Goal: Transaction & Acquisition: Book appointment/travel/reservation

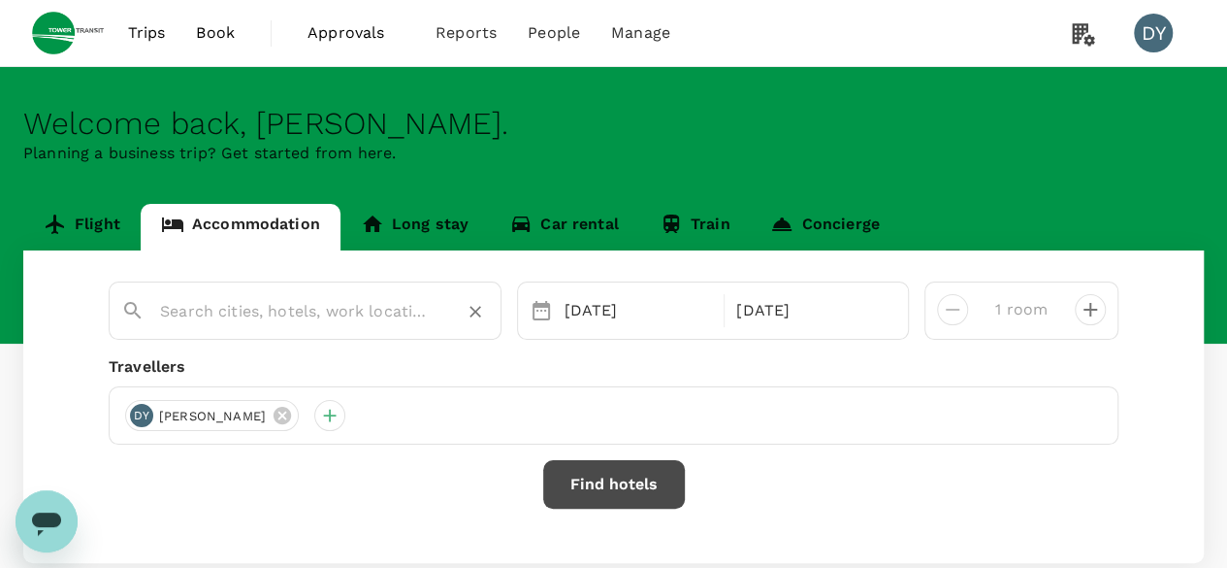
click at [41, 223] on link "Flight" at bounding box center [81, 227] width 117 height 47
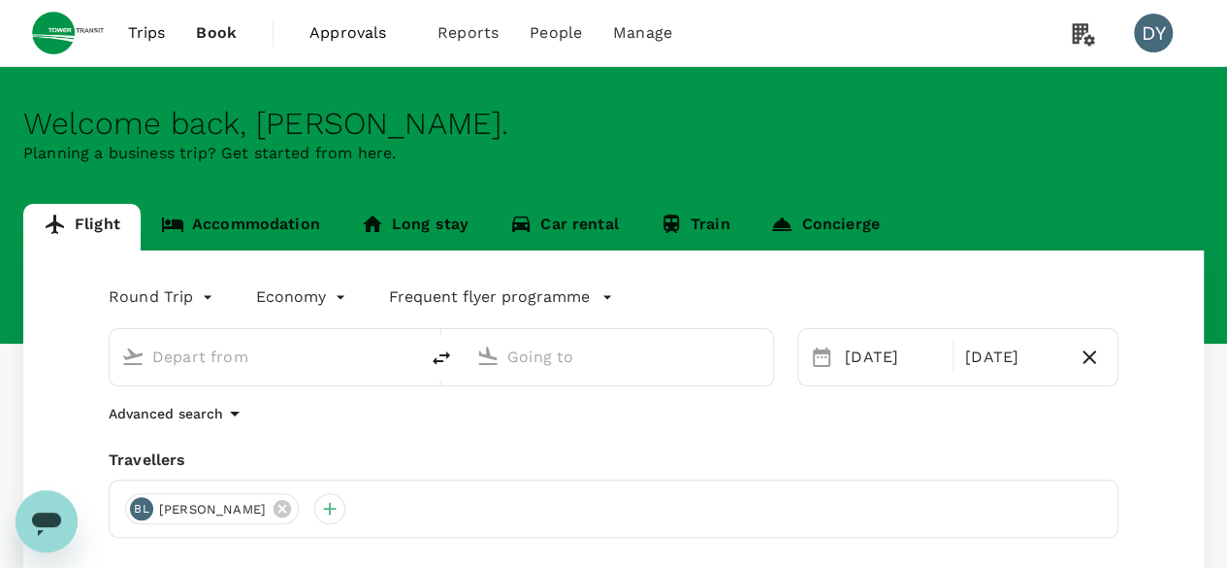
type input "Singapore Changi (SIN)"
type input "[PERSON_NAME][GEOGRAPHIC_DATA][PERSON_NAME] (SYD)"
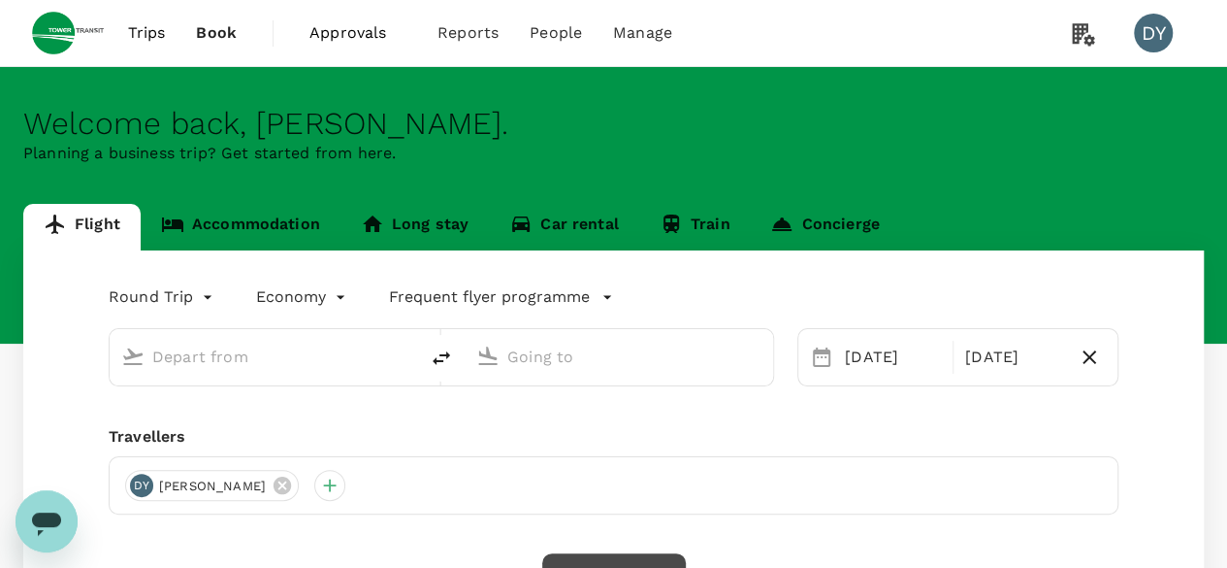
type input "Singapore Changi (SIN)"
type input "[PERSON_NAME][GEOGRAPHIC_DATA][PERSON_NAME] (SYD)"
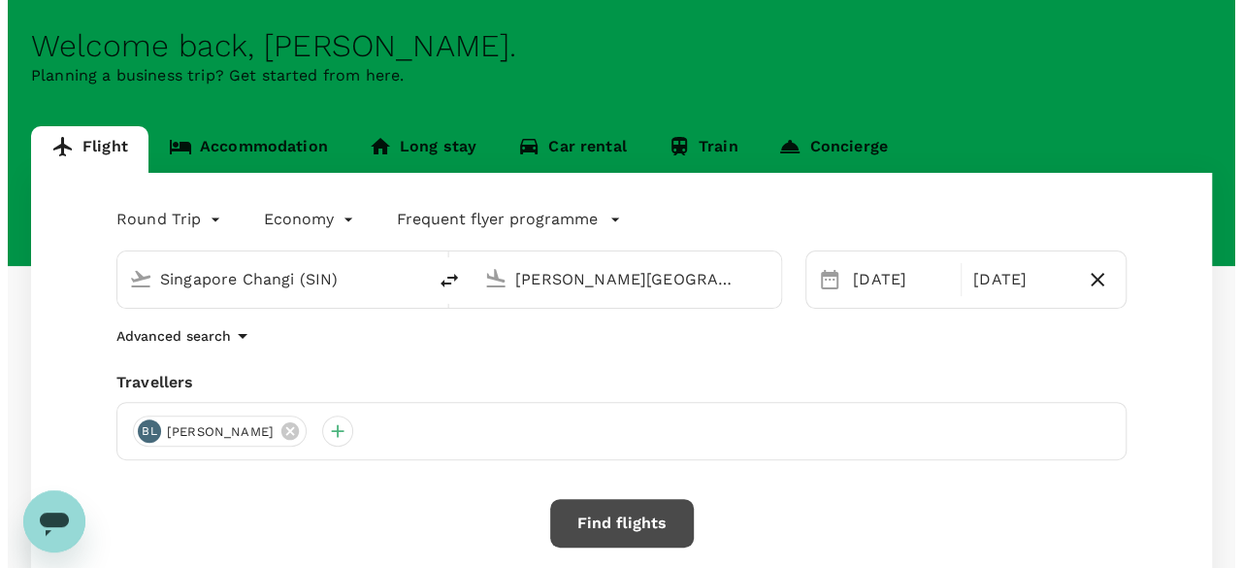
scroll to position [194, 0]
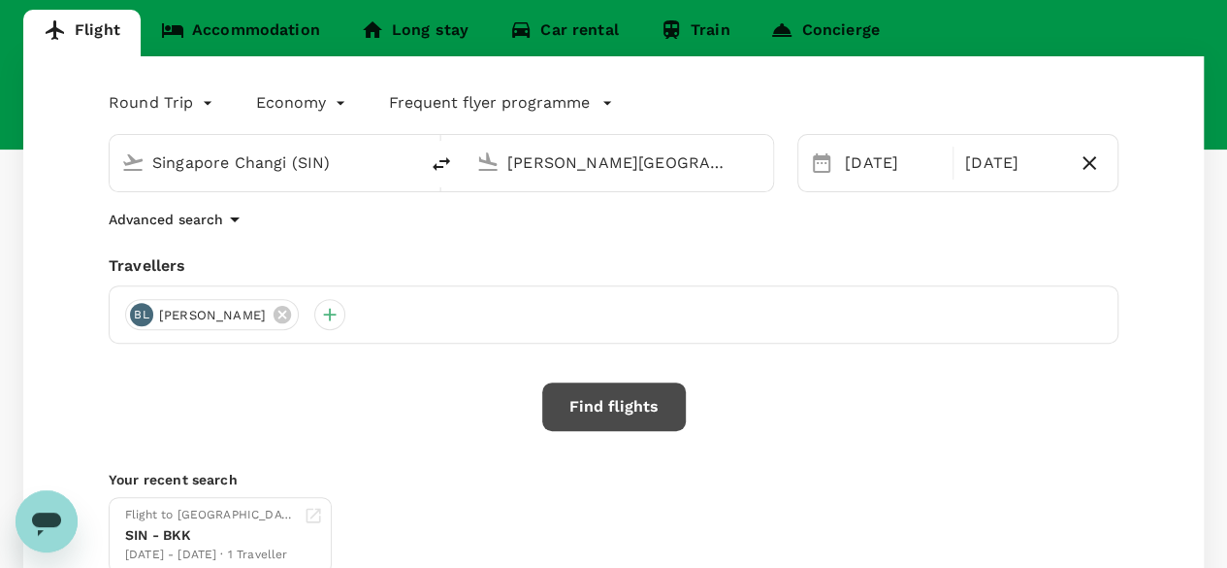
click at [660, 396] on button "Find flights" at bounding box center [614, 406] width 144 height 49
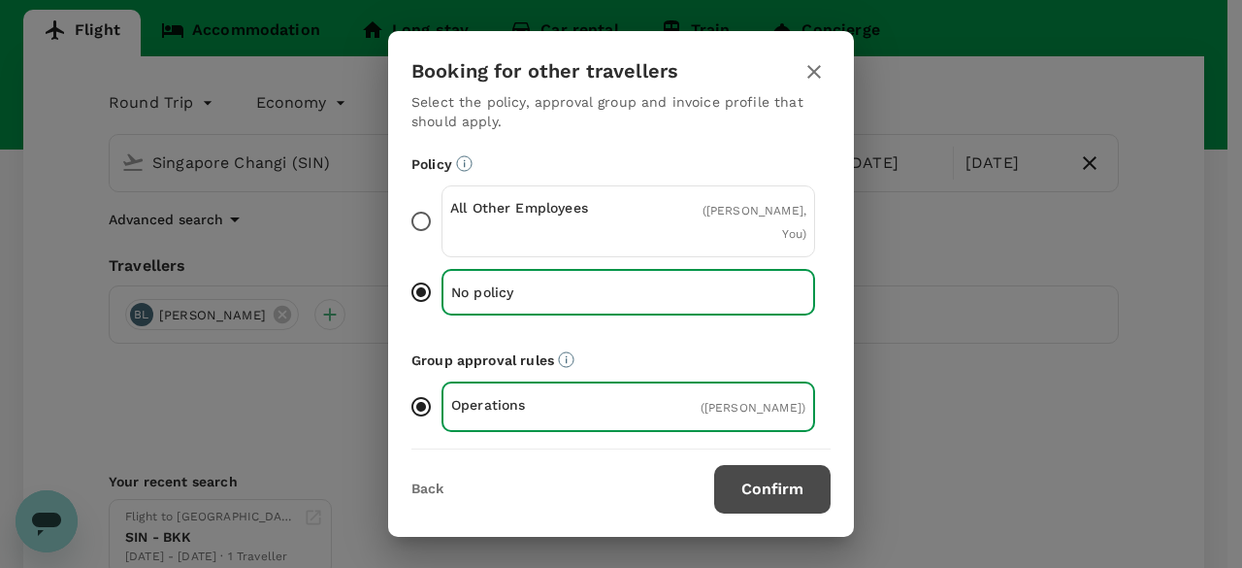
click at [426, 202] on input "All Other Employees ( [PERSON_NAME], You )" at bounding box center [421, 221] width 41 height 41
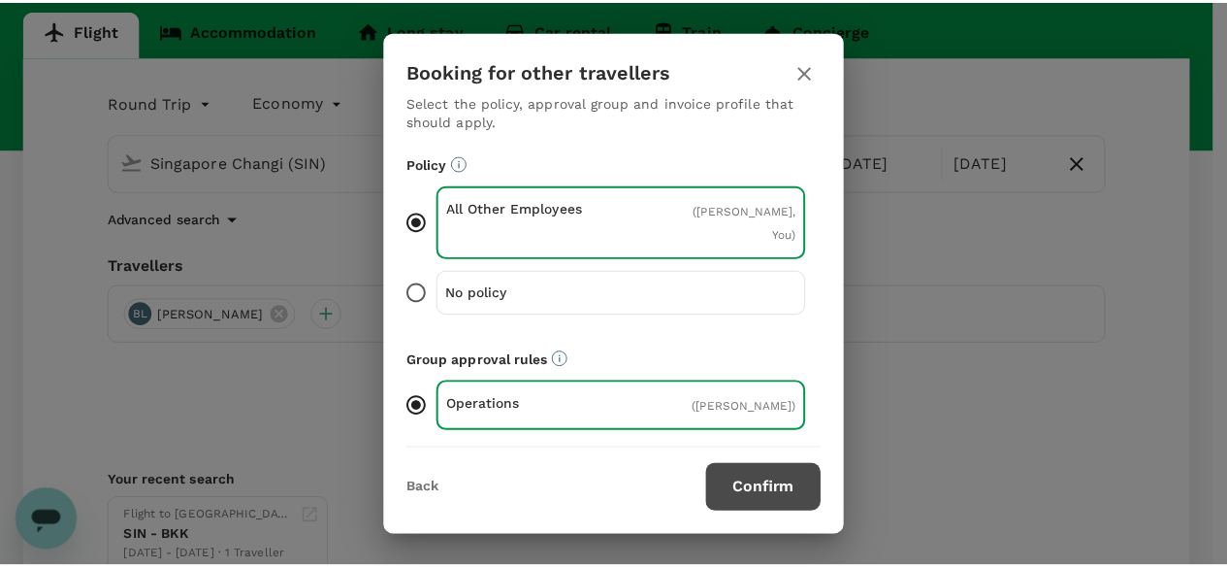
scroll to position [177, 0]
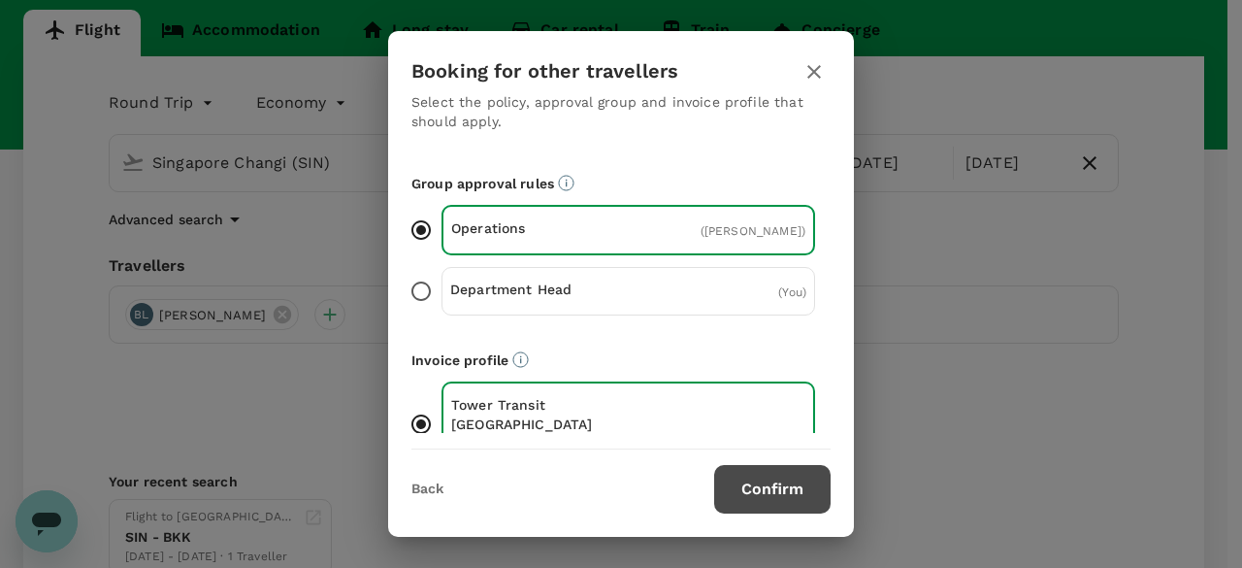
click at [752, 488] on button "Confirm" at bounding box center [772, 489] width 116 height 49
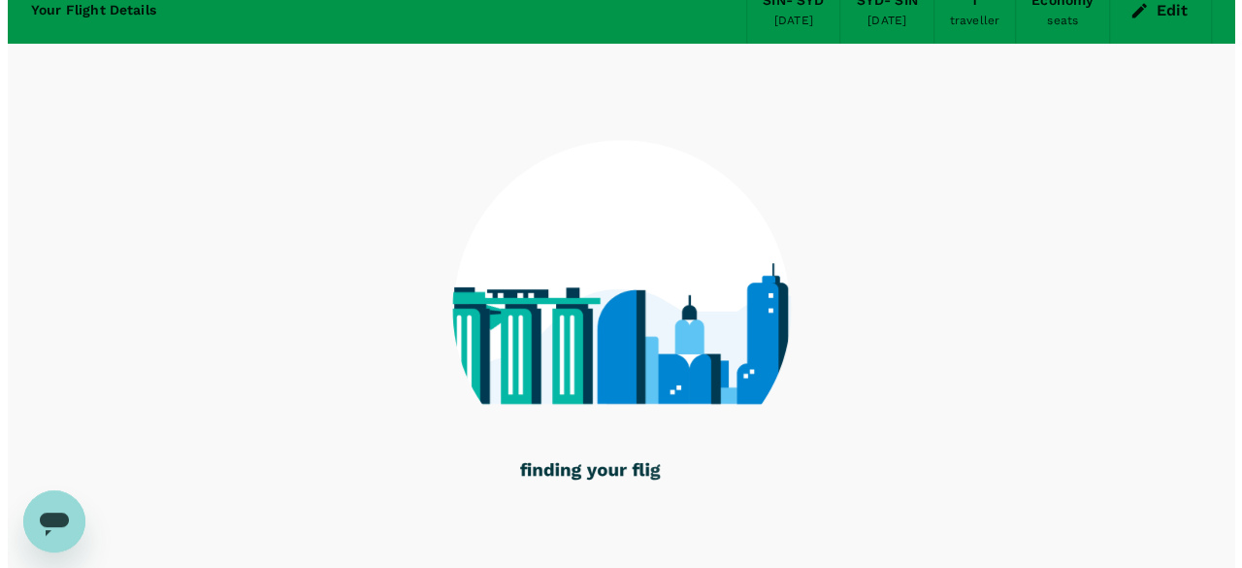
scroll to position [153, 0]
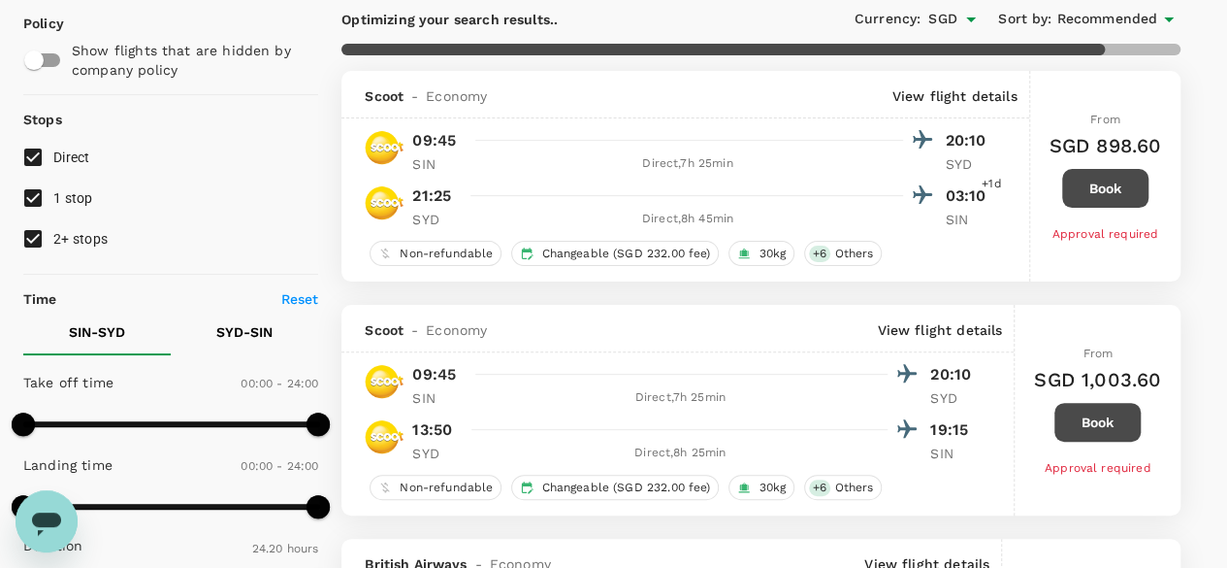
type input "2035"
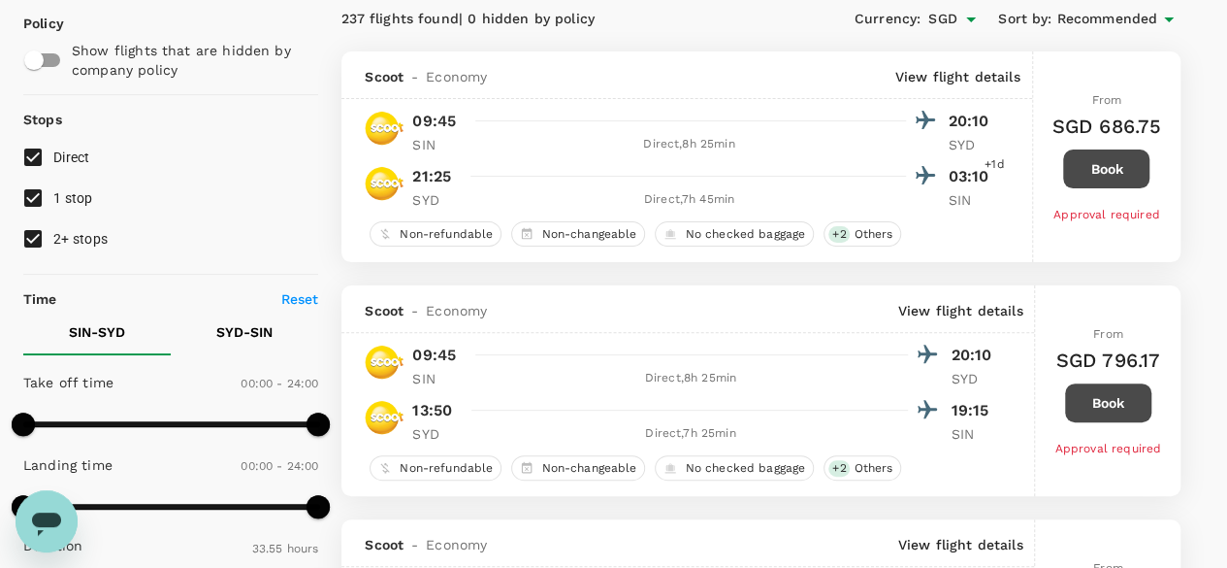
click at [38, 191] on input "1 stop" at bounding box center [33, 198] width 41 height 41
checkbox input "false"
click at [39, 238] on input "2+ stops" at bounding box center [33, 238] width 41 height 41
checkbox input "false"
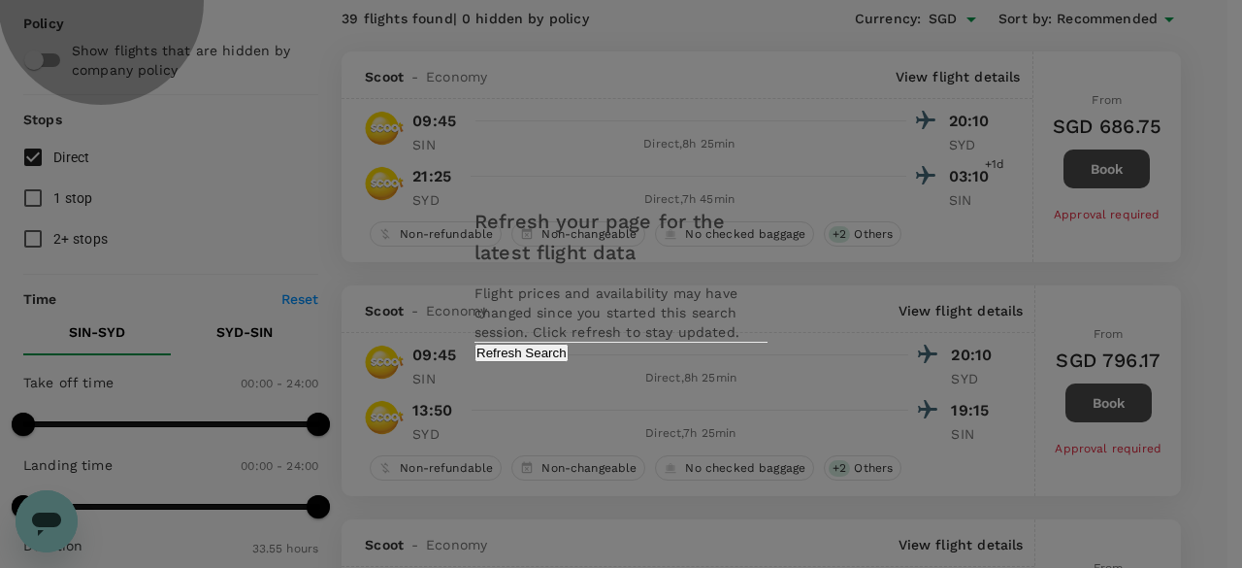
click at [568, 362] on button "Refresh Search" at bounding box center [521, 352] width 94 height 18
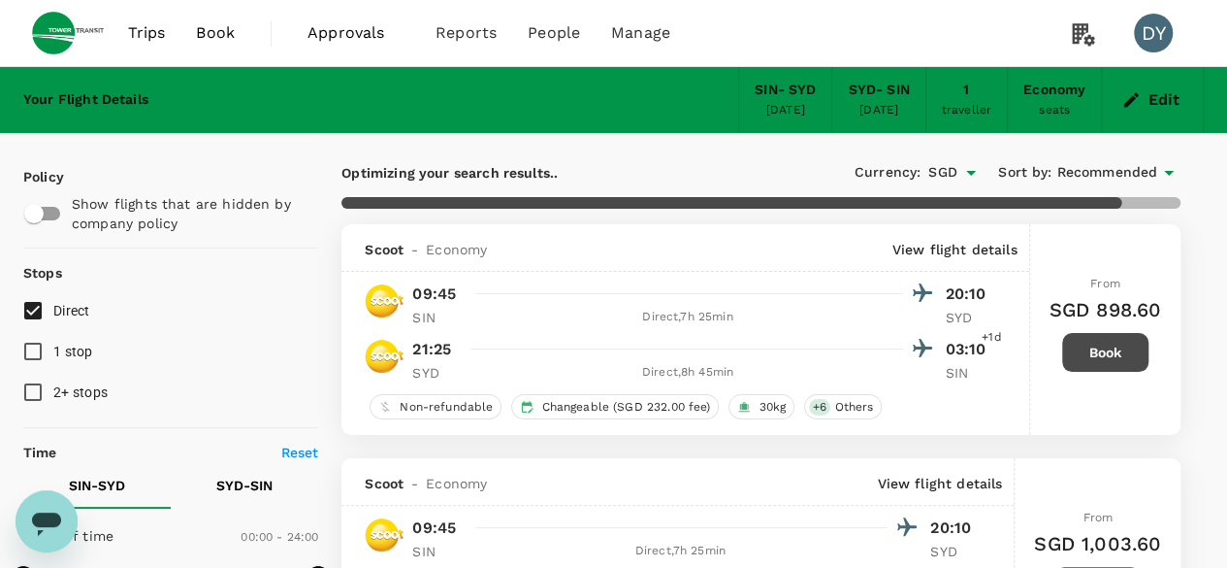
type input "2035"
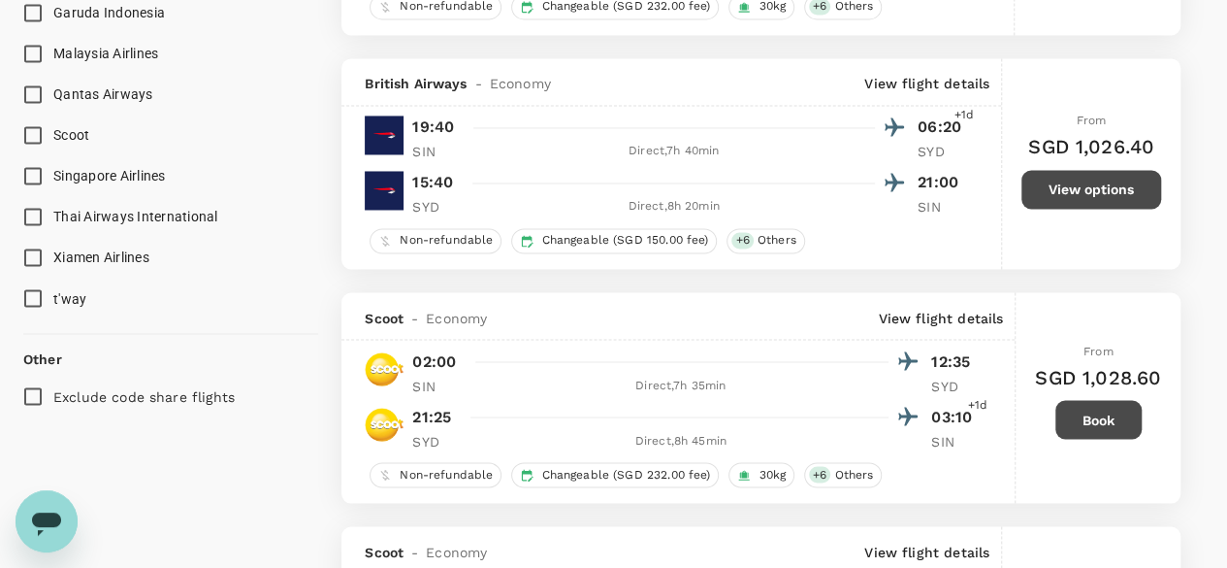
scroll to position [1455, 0]
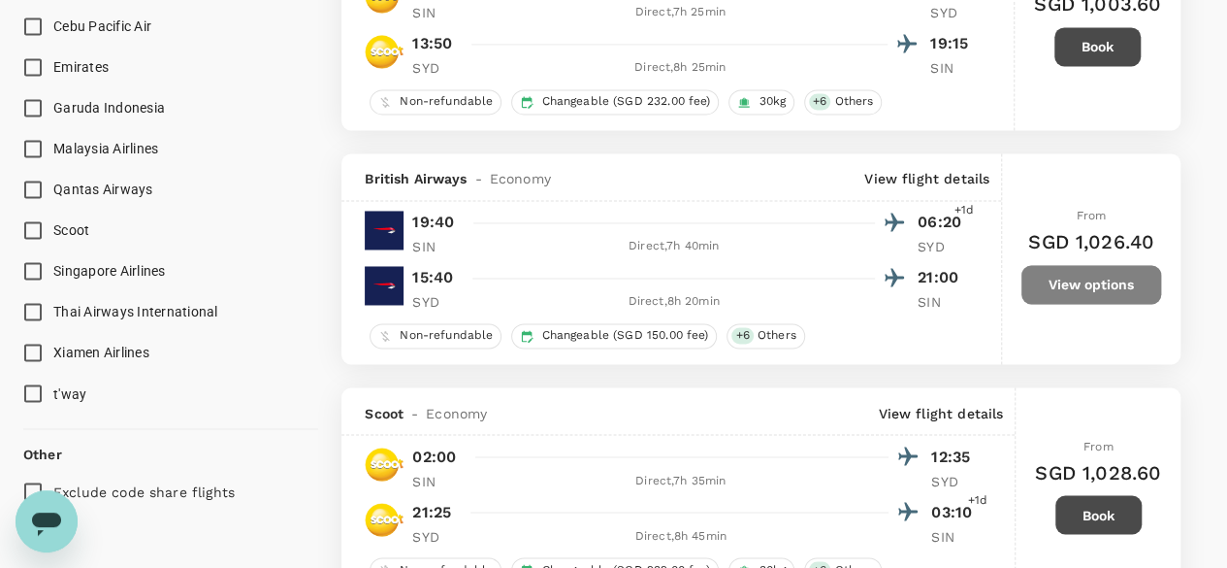
click at [1110, 282] on button "View options" at bounding box center [1092, 284] width 140 height 39
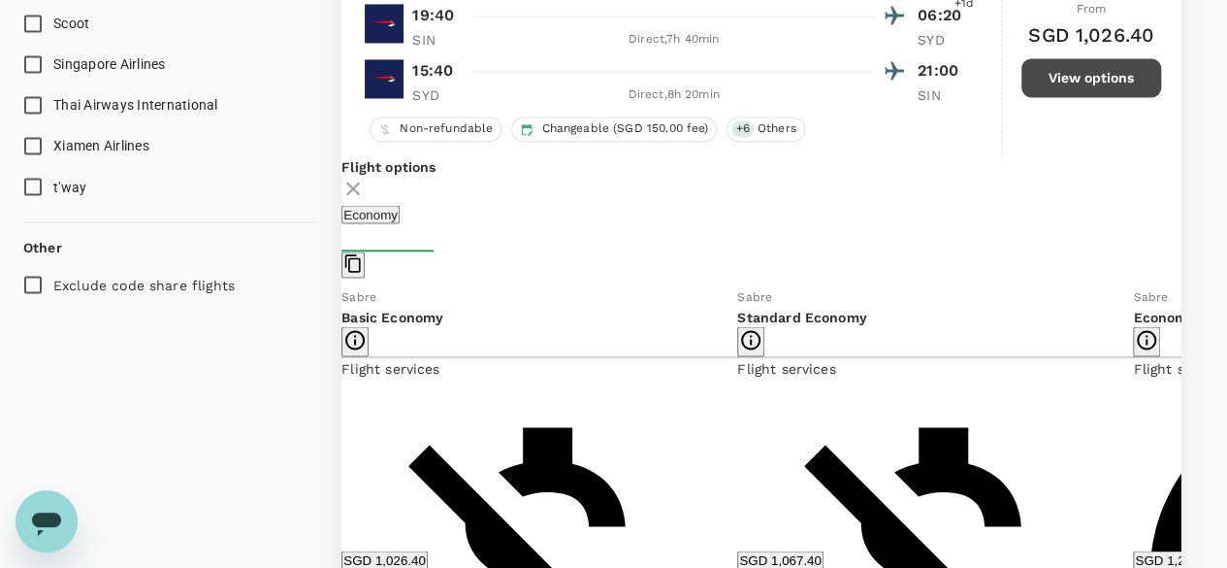
scroll to position [1703, 0]
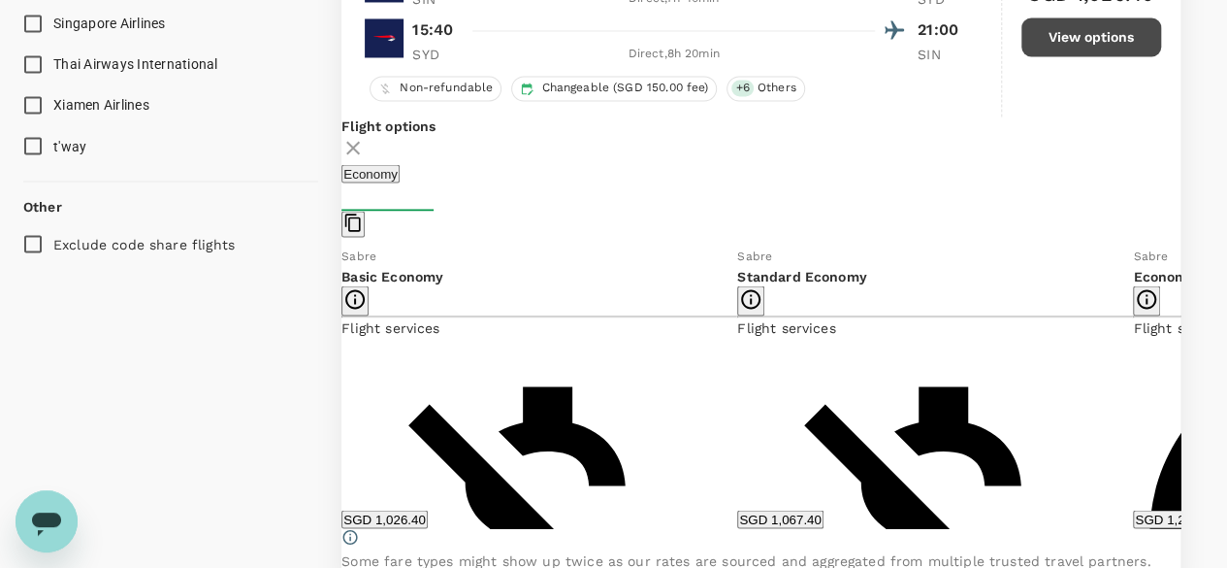
click at [823, 519] on button "SGD 1,067.40" at bounding box center [779, 518] width 85 height 18
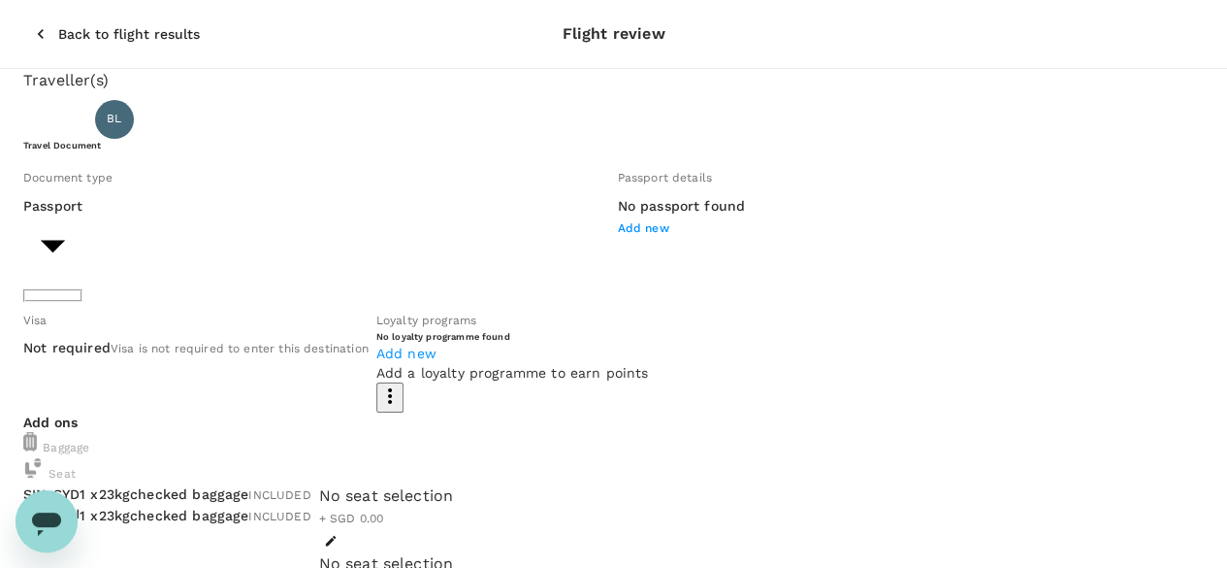
scroll to position [97, 0]
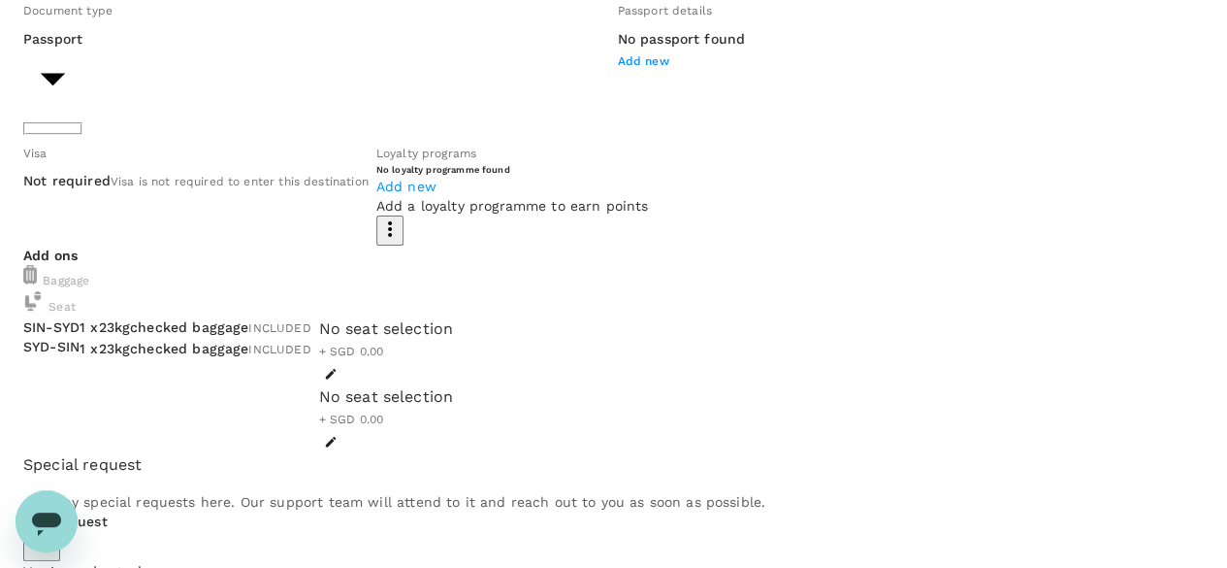
scroll to position [194, 0]
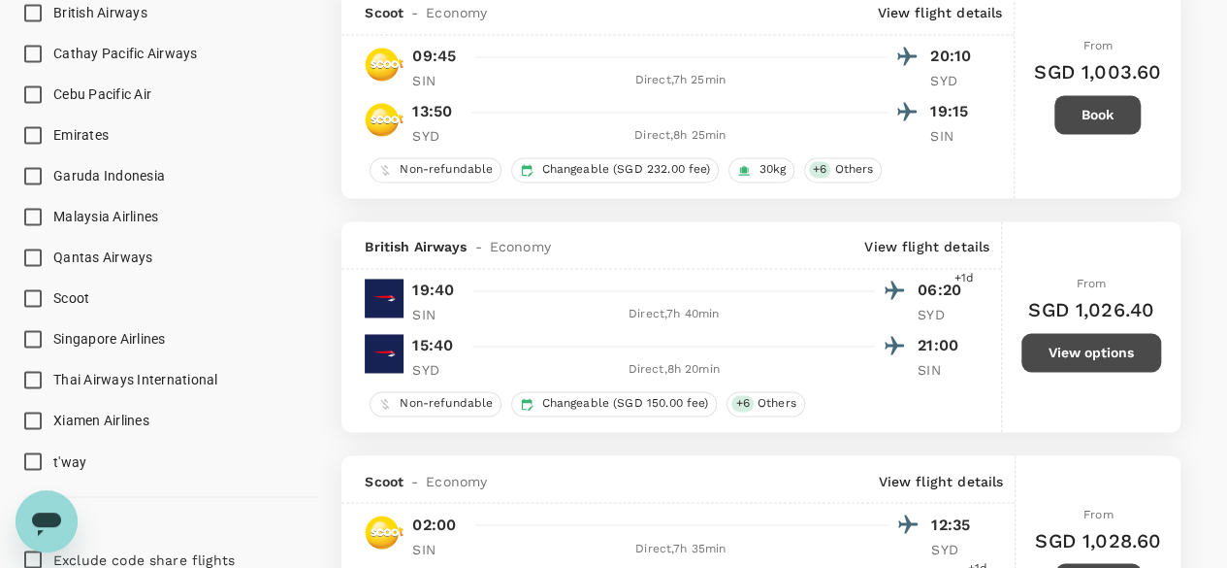
scroll to position [1414, 0]
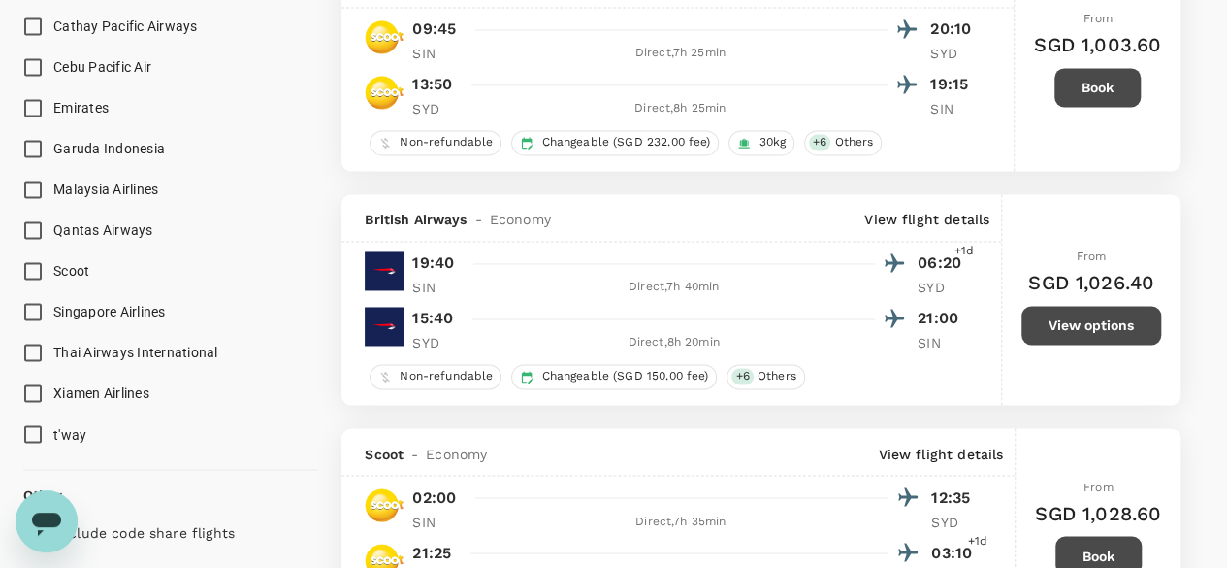
click at [1055, 321] on button "View options" at bounding box center [1092, 325] width 140 height 39
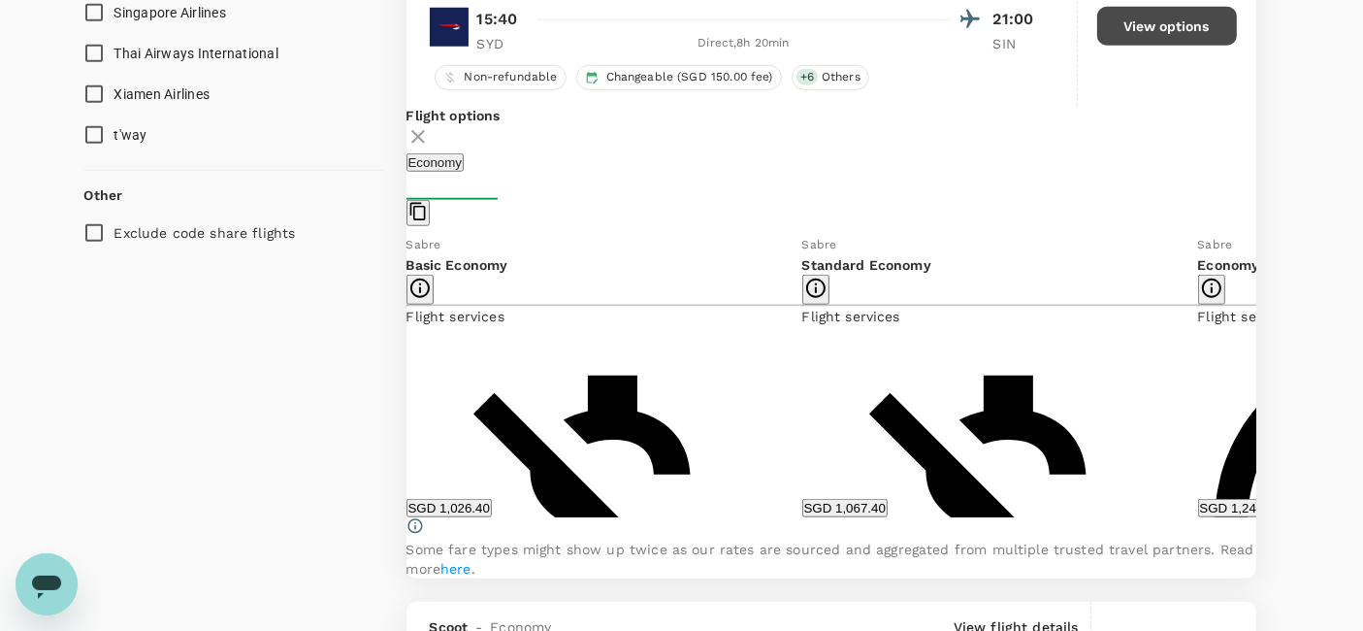
scroll to position [1606, 0]
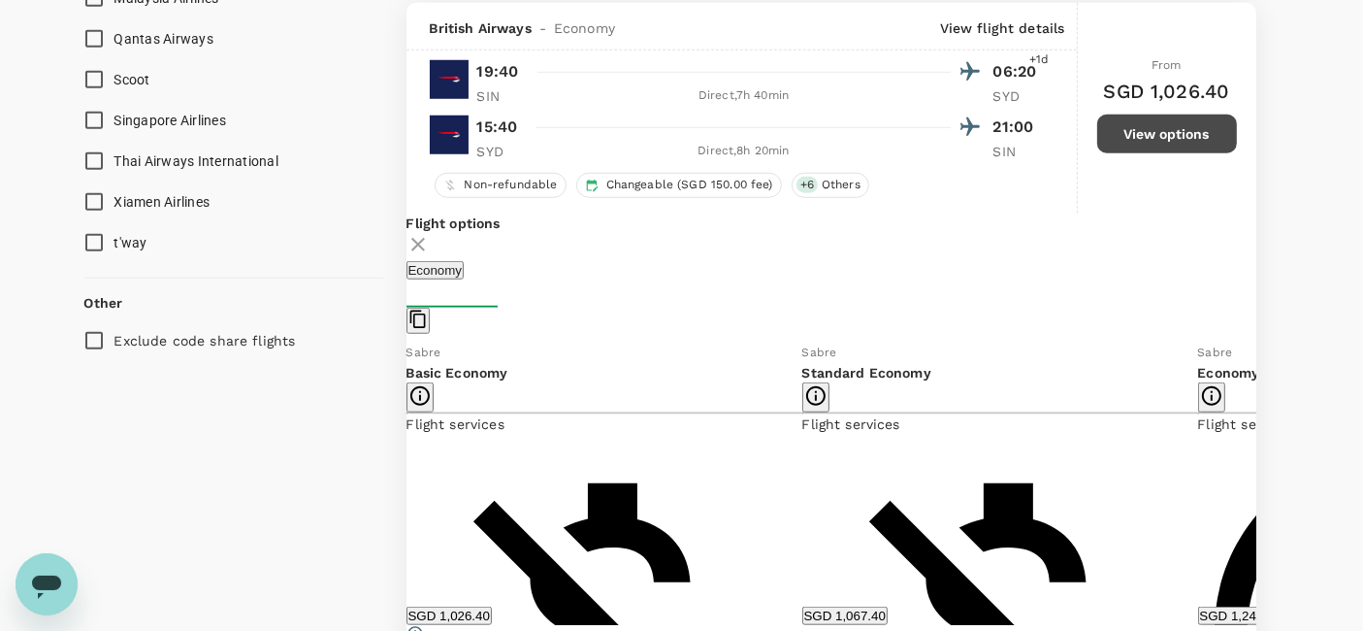
click at [430, 236] on icon at bounding box center [417, 244] width 23 height 23
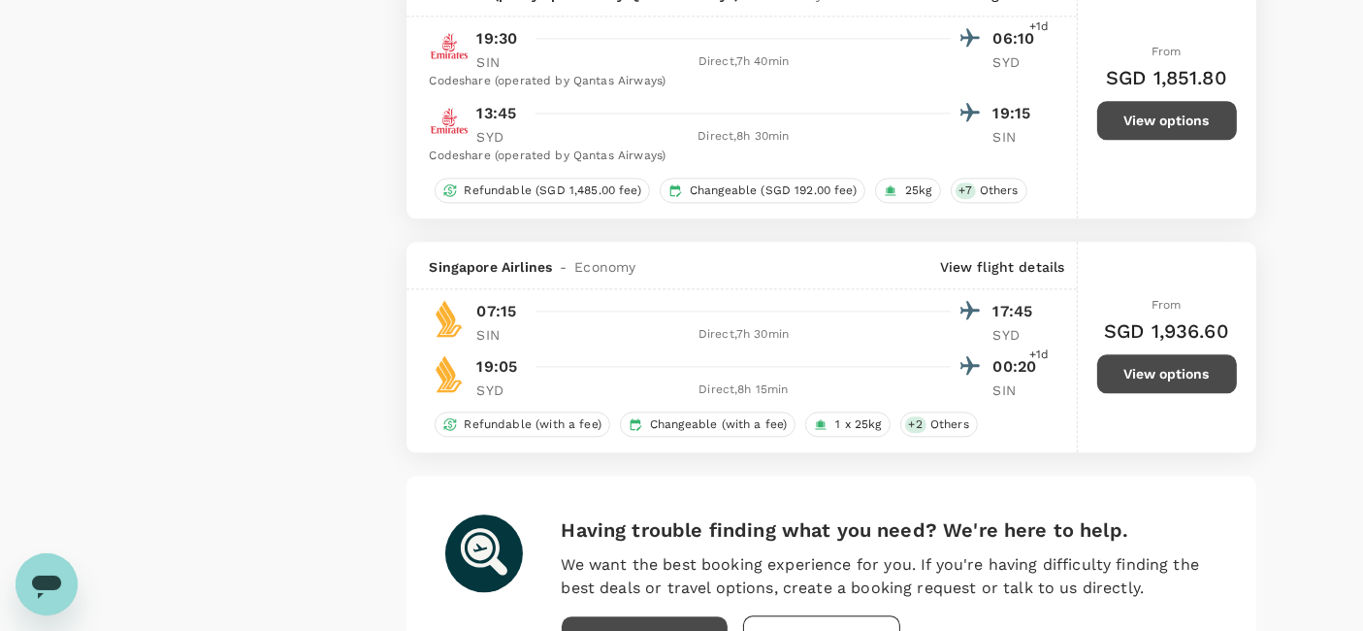
scroll to position [4516, 0]
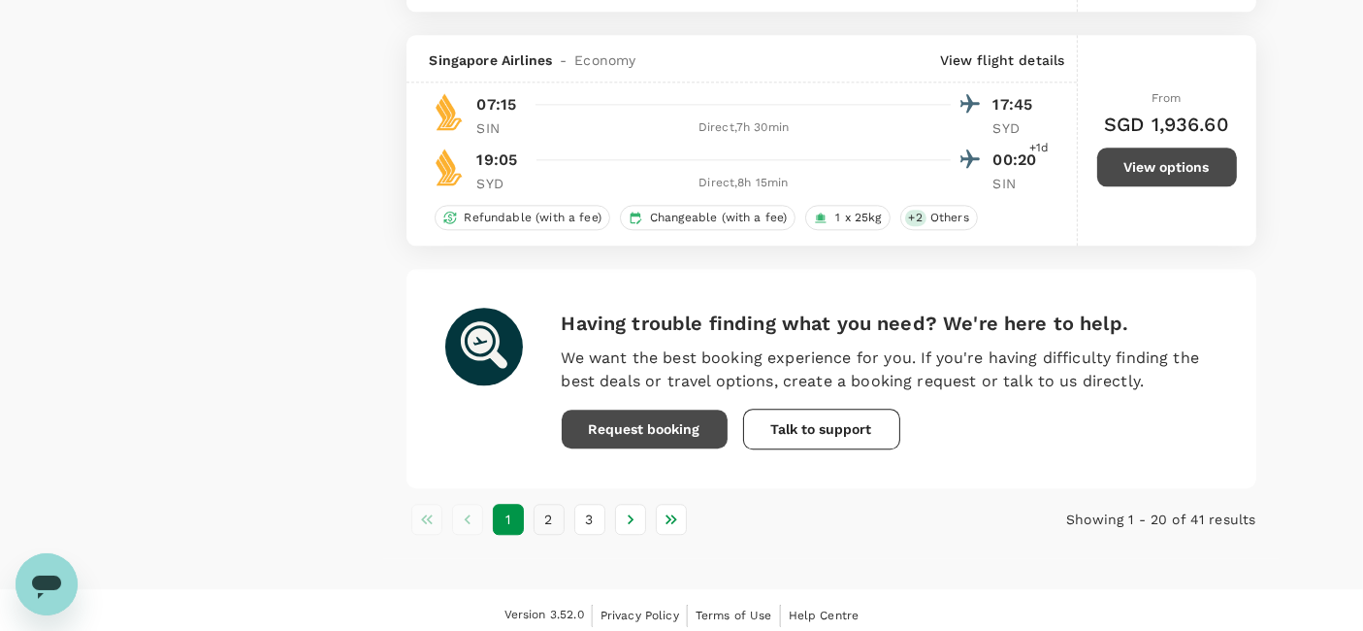
click at [545, 508] on button "2" at bounding box center [549, 518] width 31 height 31
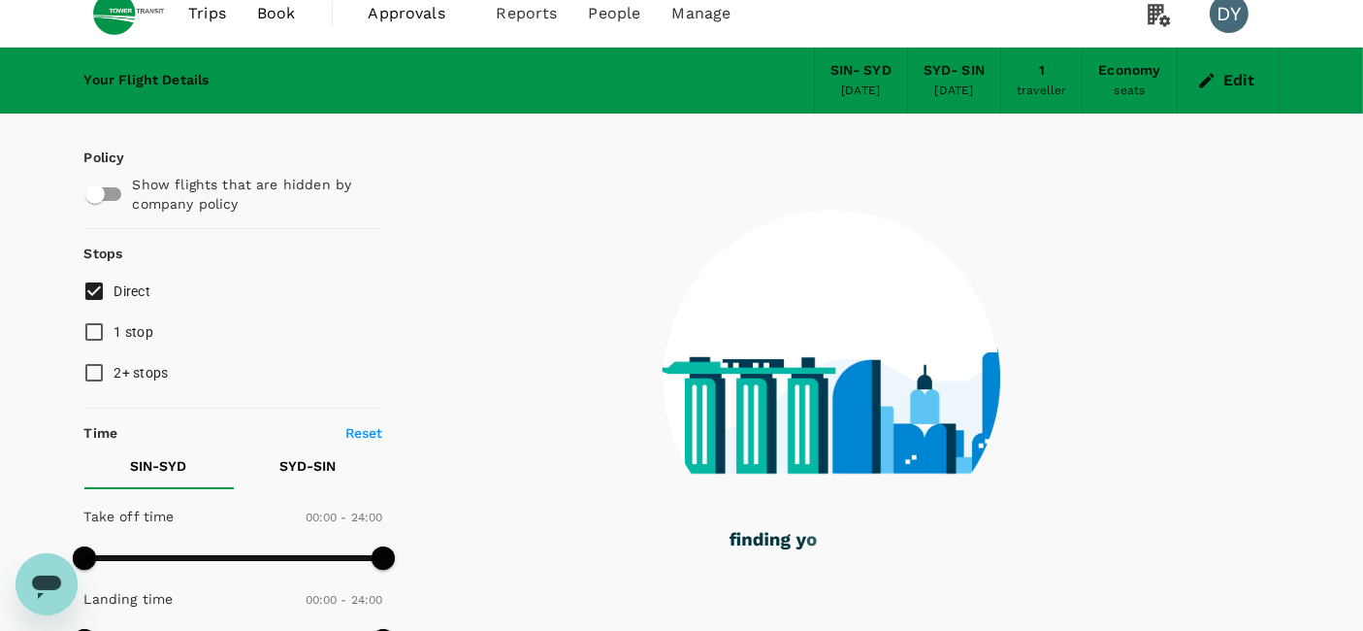
scroll to position [0, 0]
